Goal: Information Seeking & Learning: Find specific fact

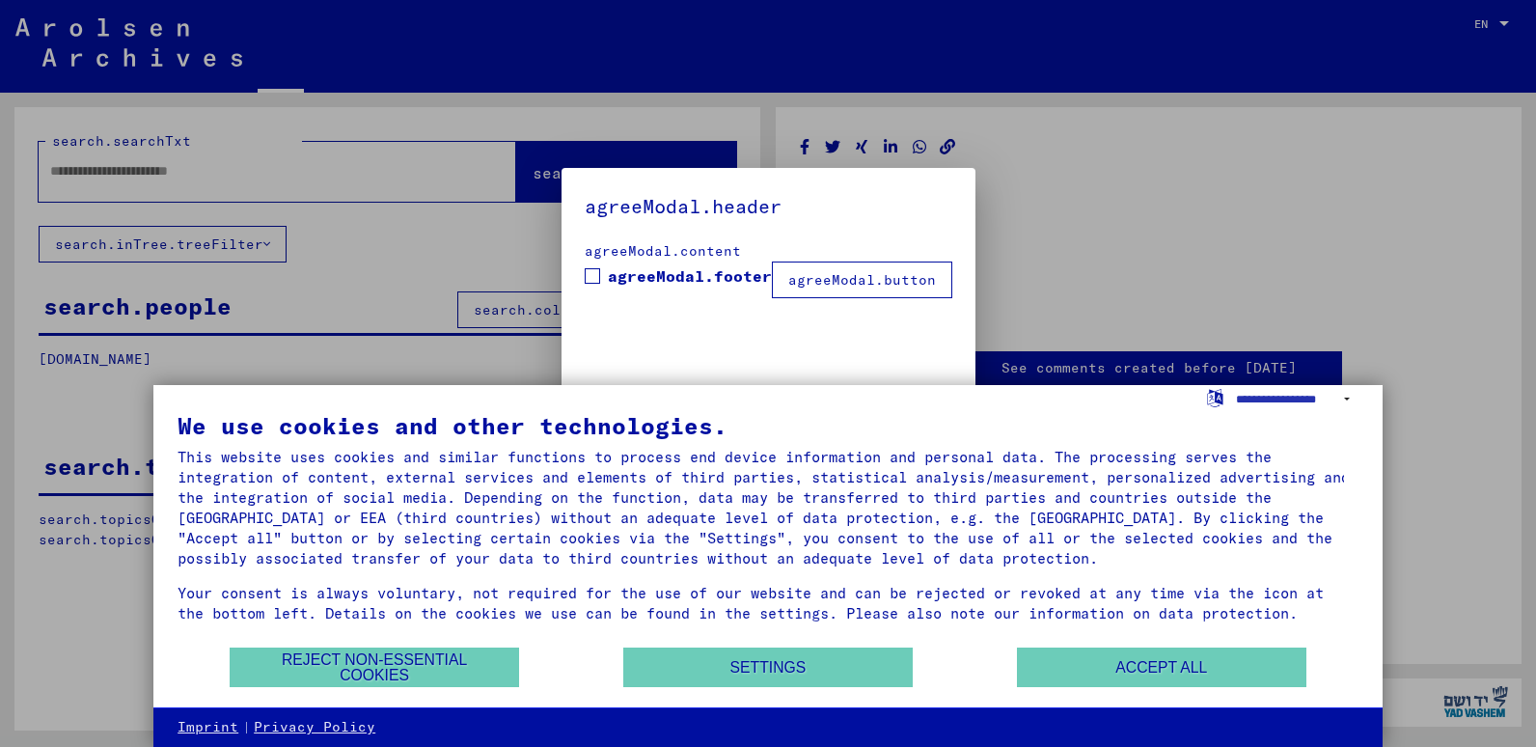
type input "********"
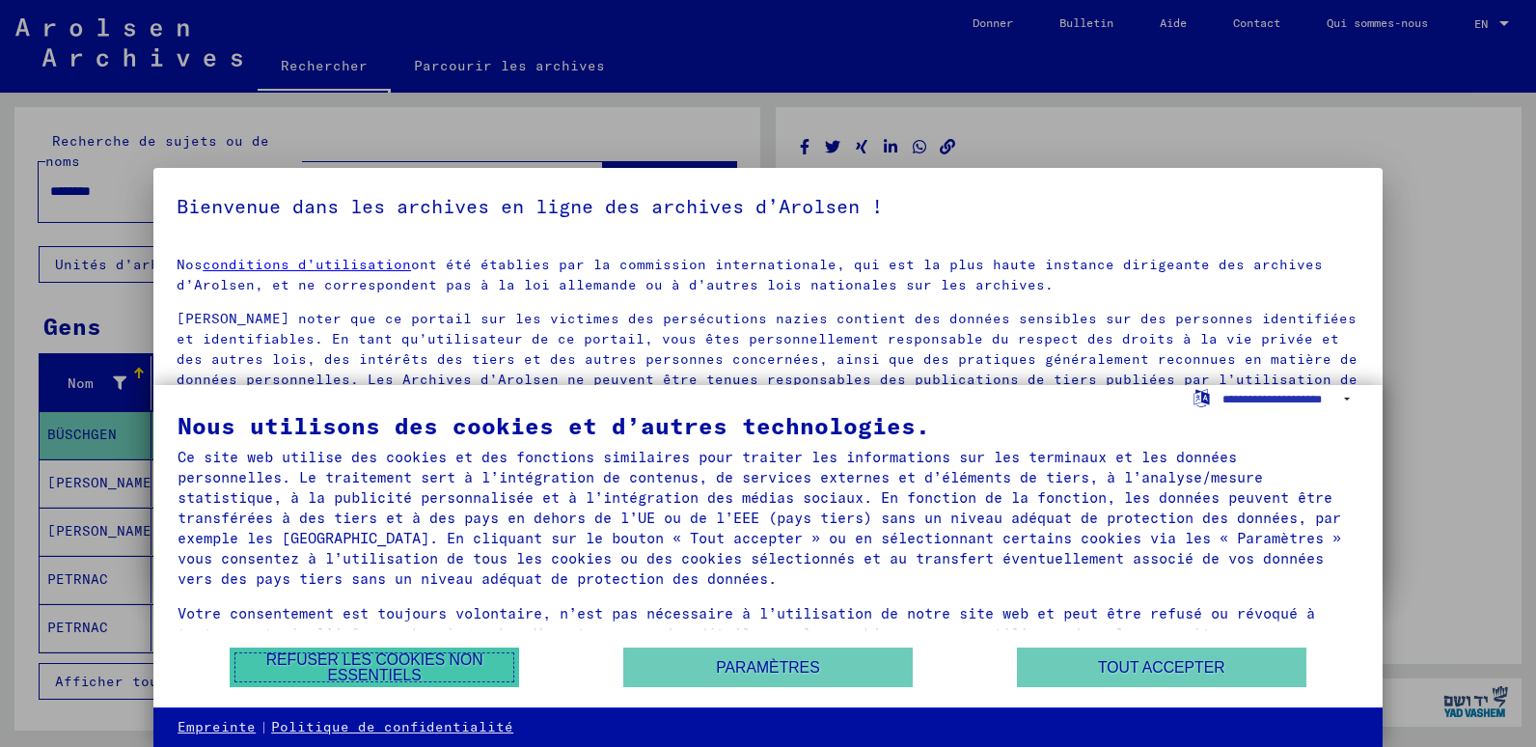
click at [444, 672] on button "Refuser les cookies non essentiels" at bounding box center [374, 667] width 289 height 40
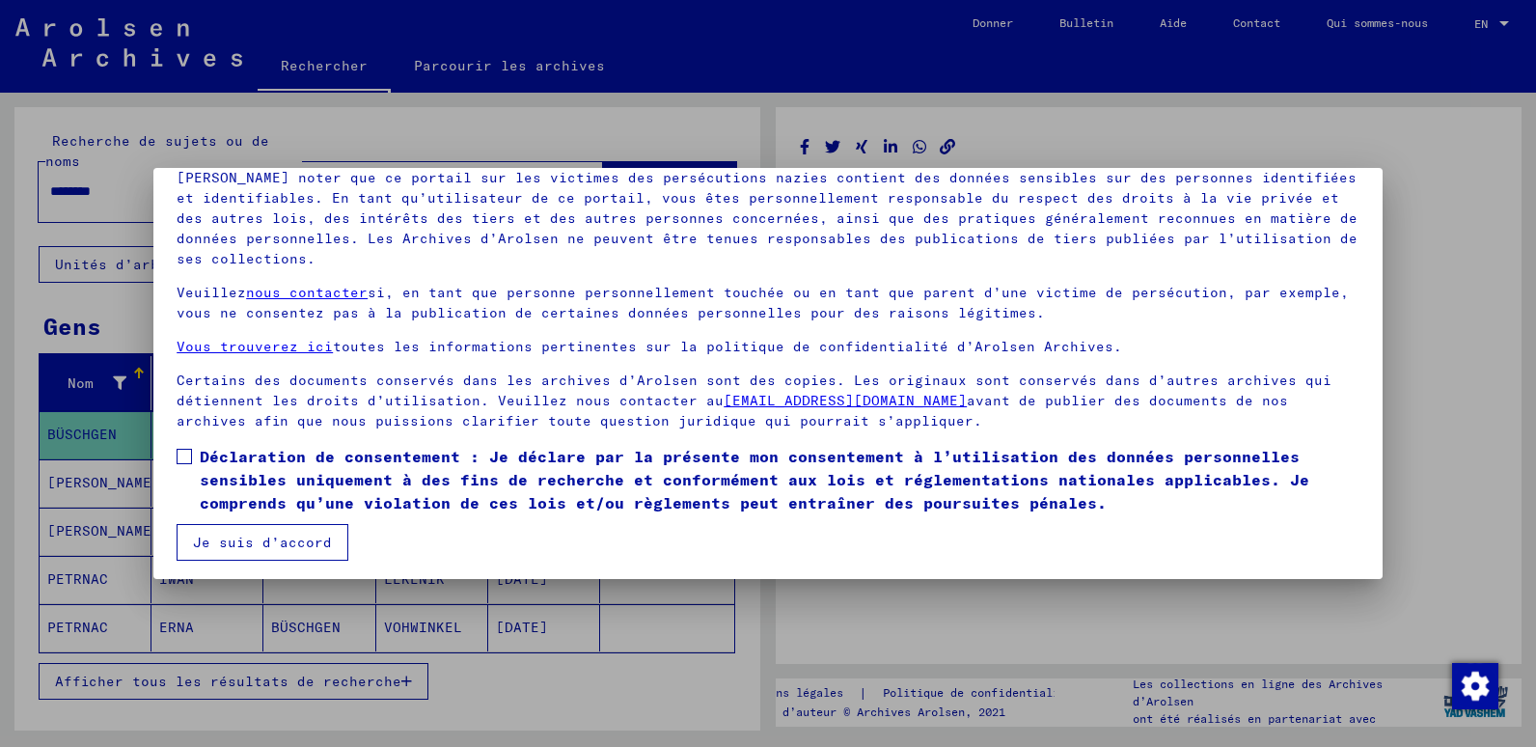
scroll to position [146, 0]
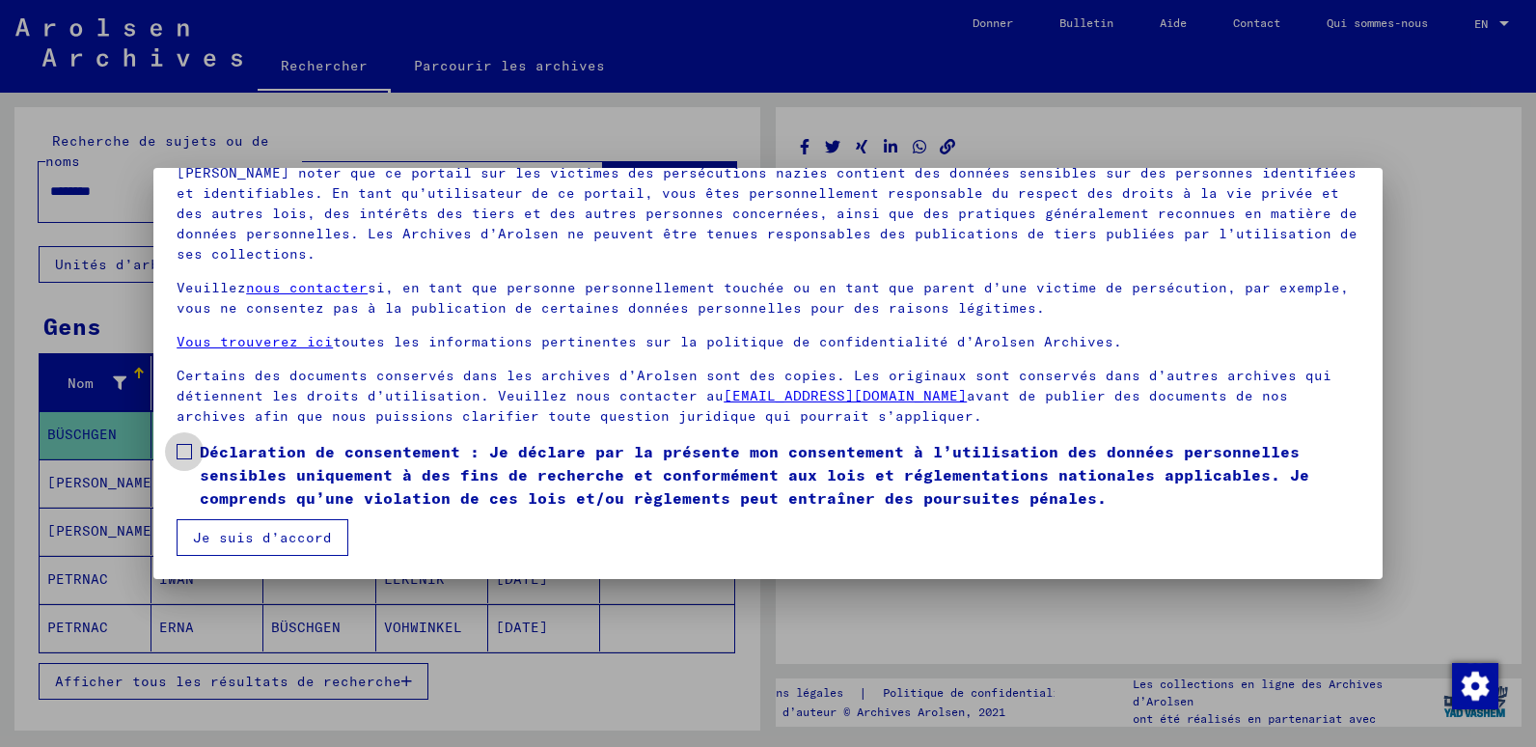
click at [190, 447] on span at bounding box center [184, 451] width 15 height 15
click at [221, 545] on button "Je suis d’accord" at bounding box center [263, 537] width 172 height 37
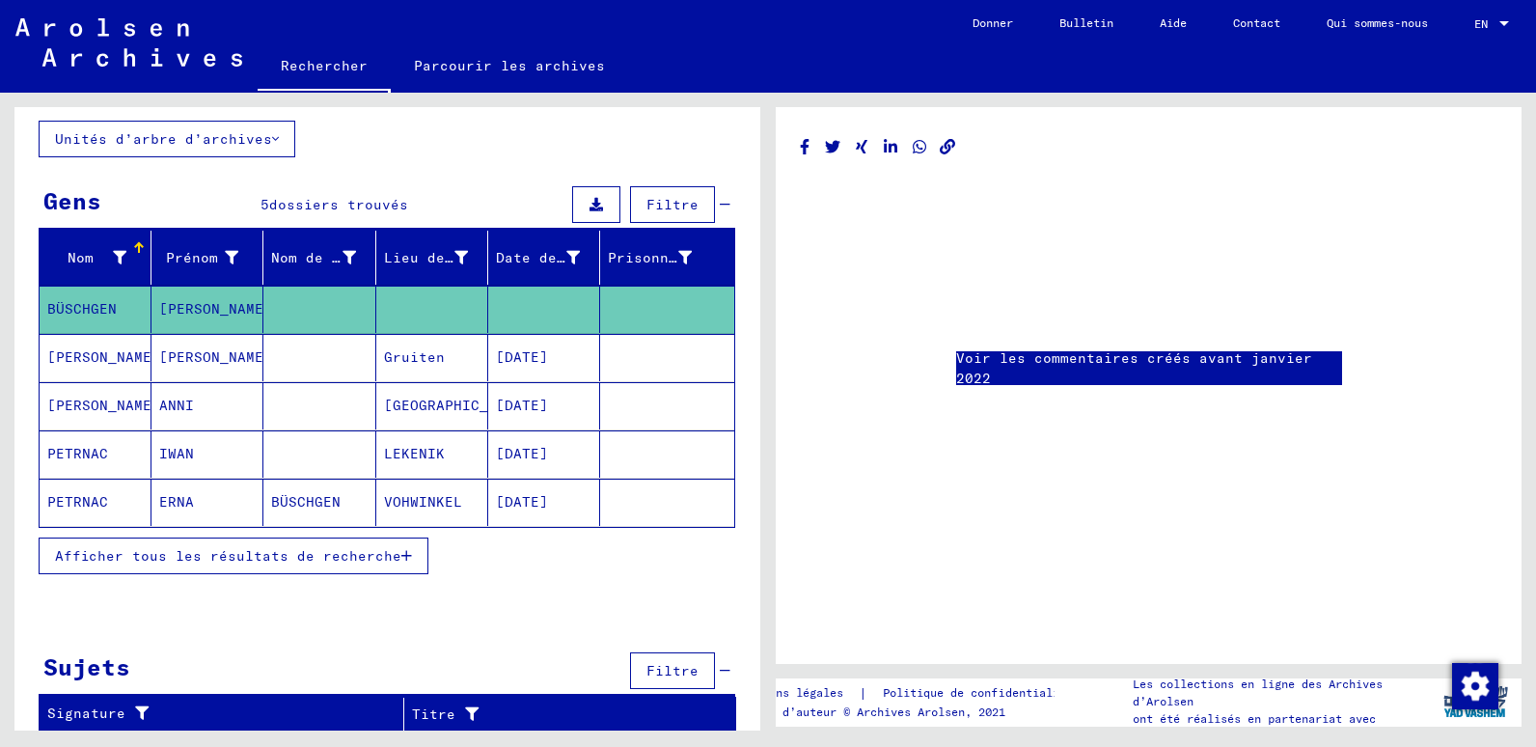
scroll to position [128, 0]
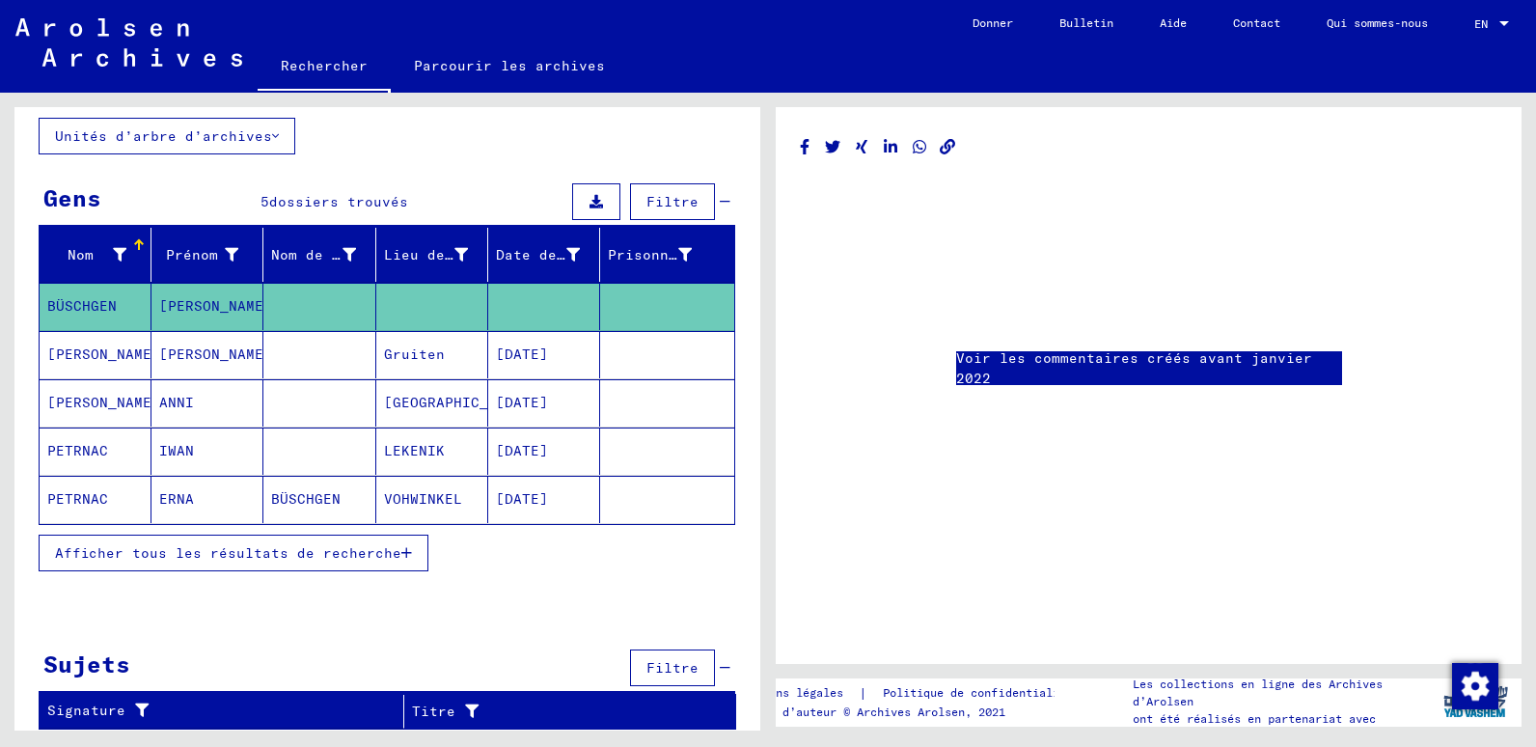
click at [539, 362] on mat-cell "[DATE]" at bounding box center [544, 354] width 112 height 47
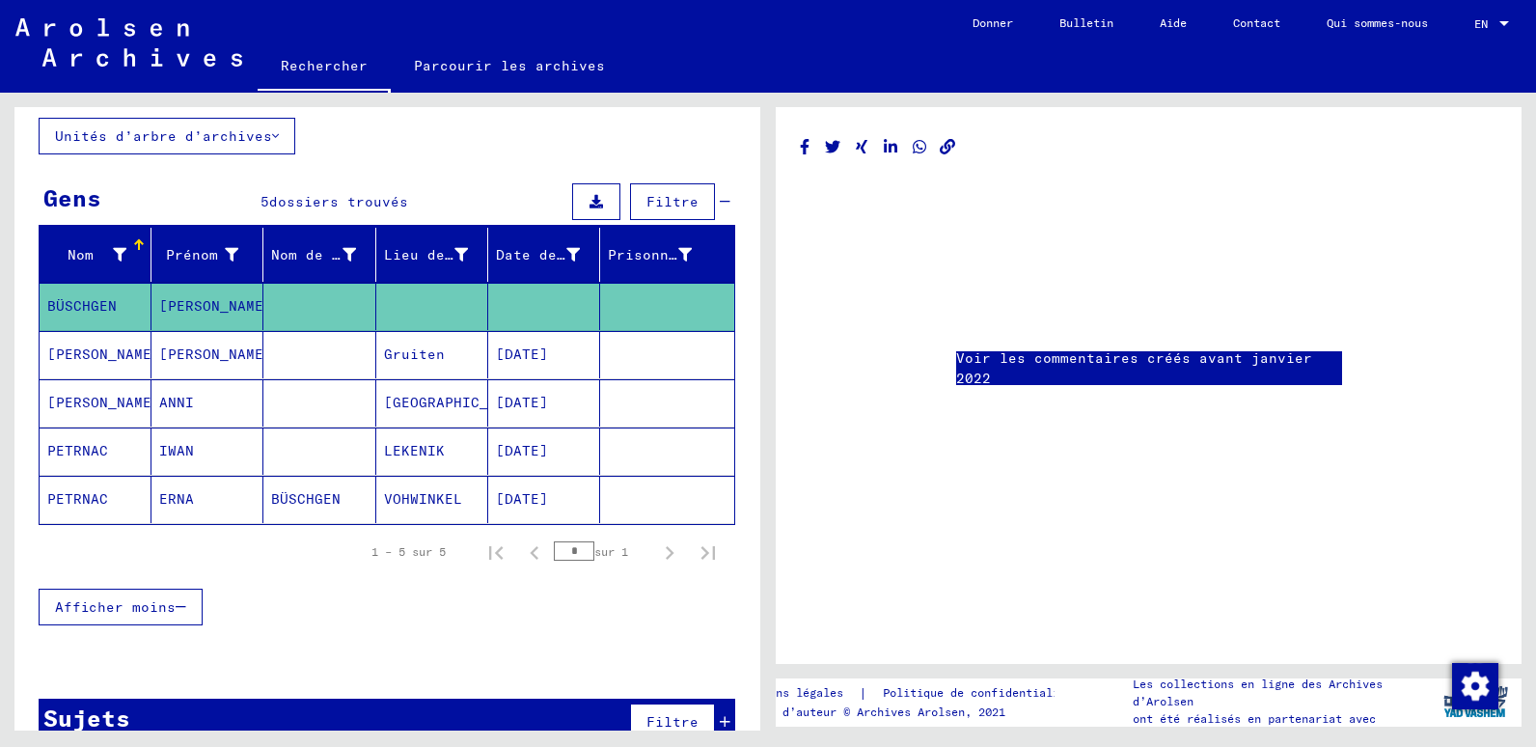
scroll to position [167, 0]
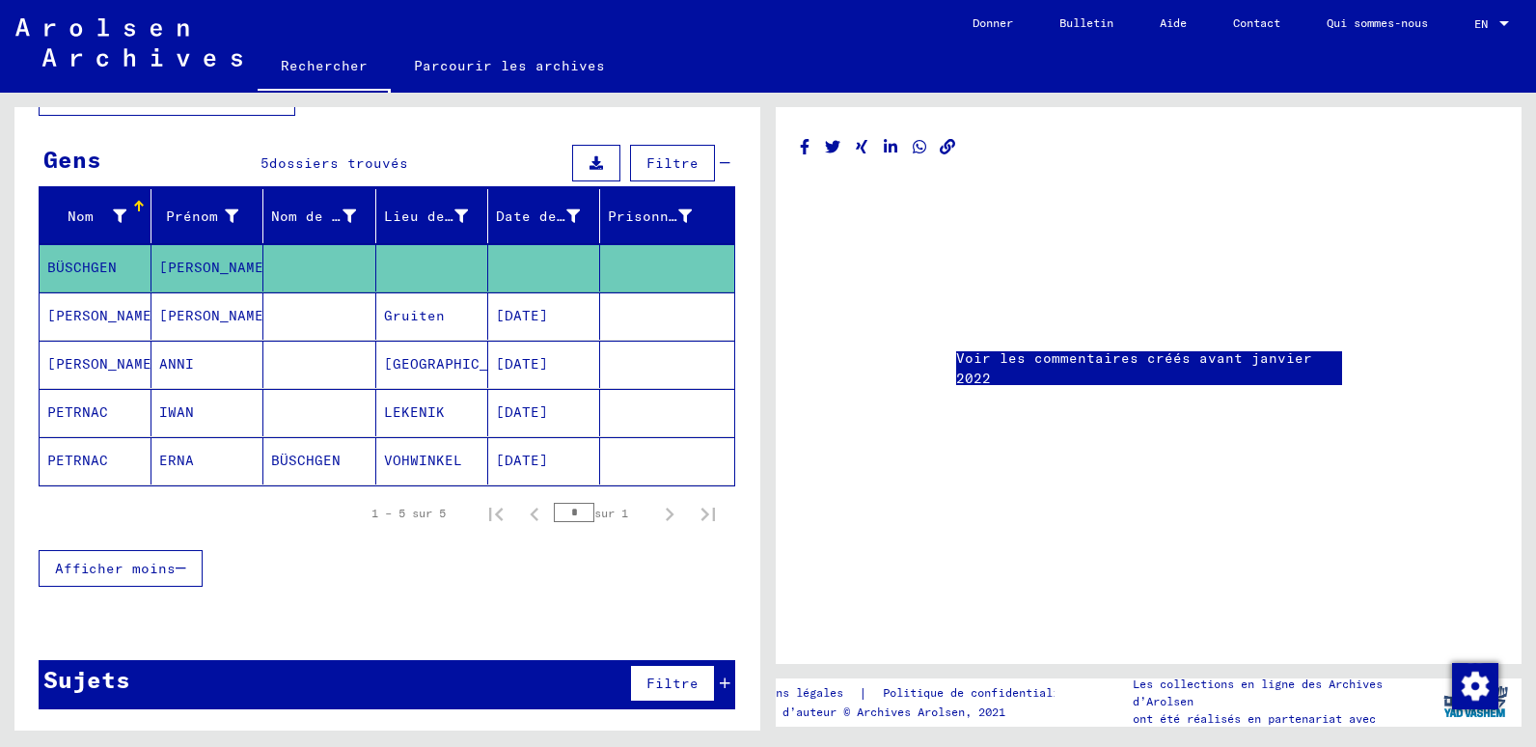
click at [1081, 362] on link "Voir les commentaires créés avant janvier 2022" at bounding box center [1149, 368] width 386 height 41
click at [538, 363] on mat-cell "[DATE]" at bounding box center [544, 363] width 112 height 47
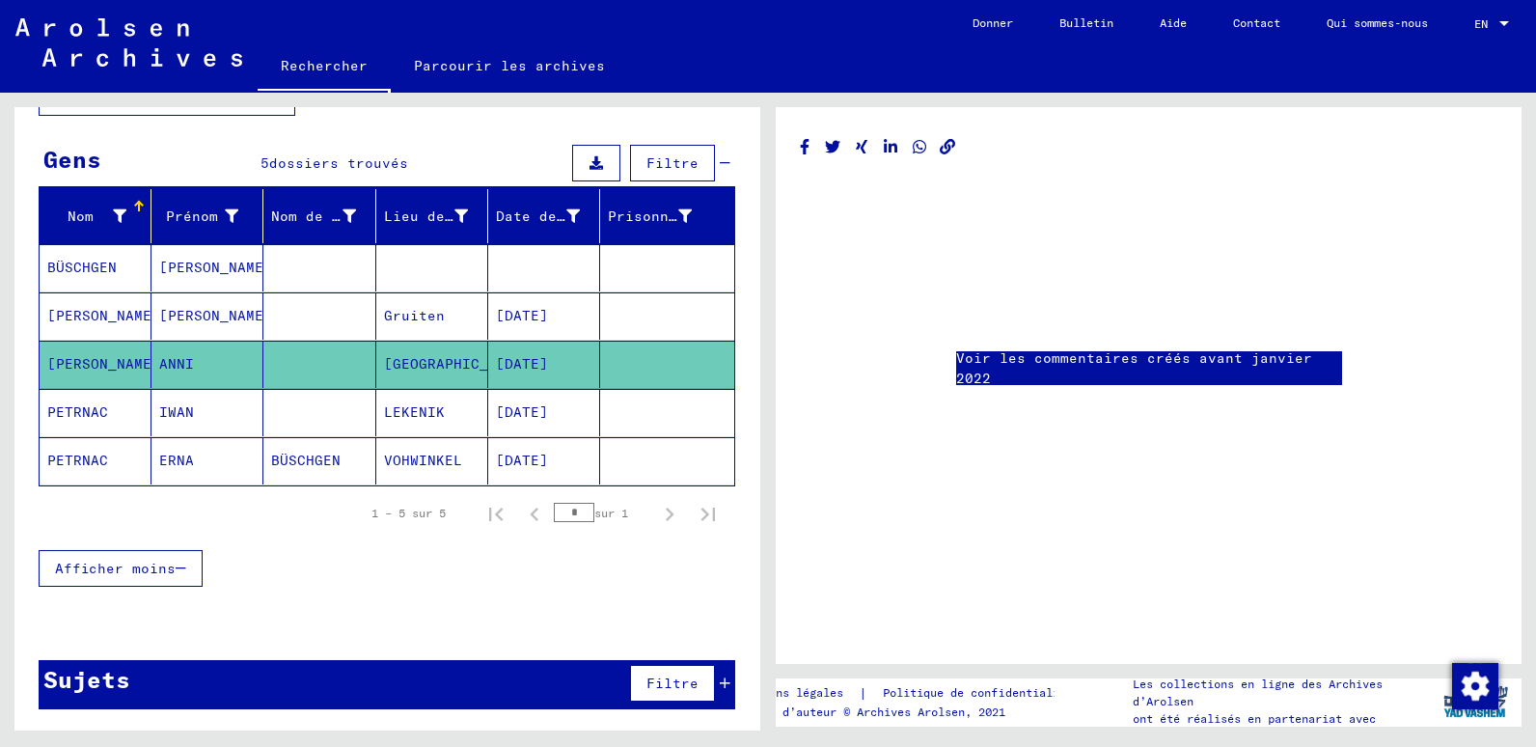
click at [1062, 366] on link "Voir les commentaires créés avant janvier 2022" at bounding box center [1149, 368] width 386 height 41
click at [1258, 704] on p "Les collections en ligne des Archives d’Arolsen" at bounding box center [1279, 692] width 295 height 35
